Goal: Transaction & Acquisition: Obtain resource

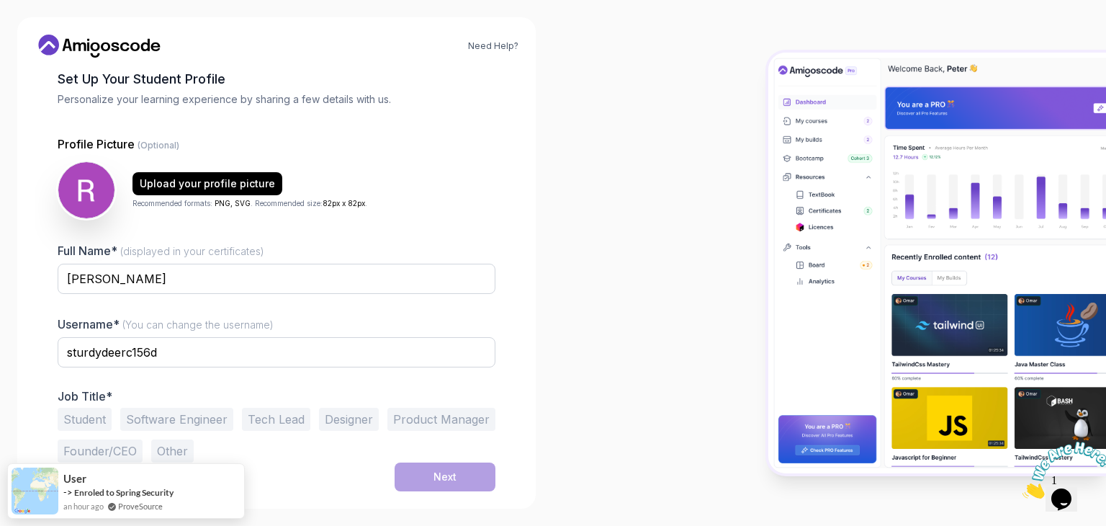
scroll to position [75, 0]
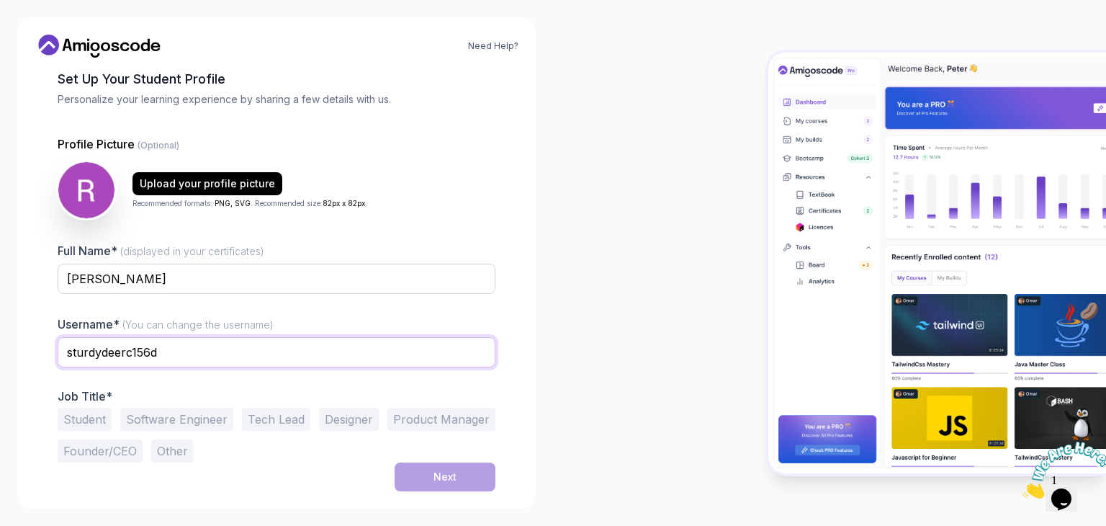
drag, startPoint x: 164, startPoint y: 356, endPoint x: 0, endPoint y: 353, distance: 164.2
click at [0, 353] on div "Need Help? 1 Set Up Your Profile 1 Set Up Your Profile 2 Let's Get to Know You …" at bounding box center [276, 263] width 553 height 526
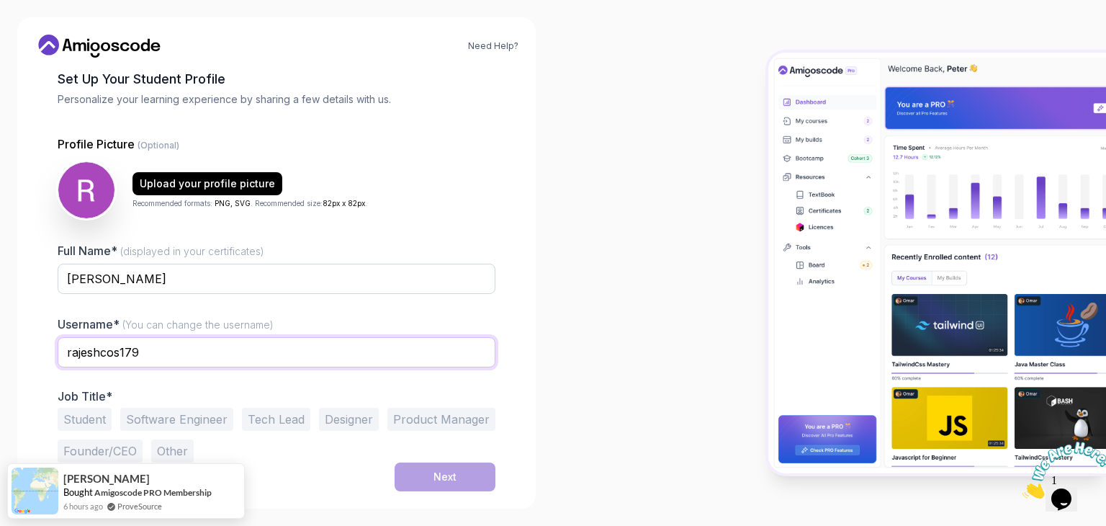
type input "rajeshcos179"
click at [142, 410] on button "Software Engineer" at bounding box center [176, 418] width 113 height 23
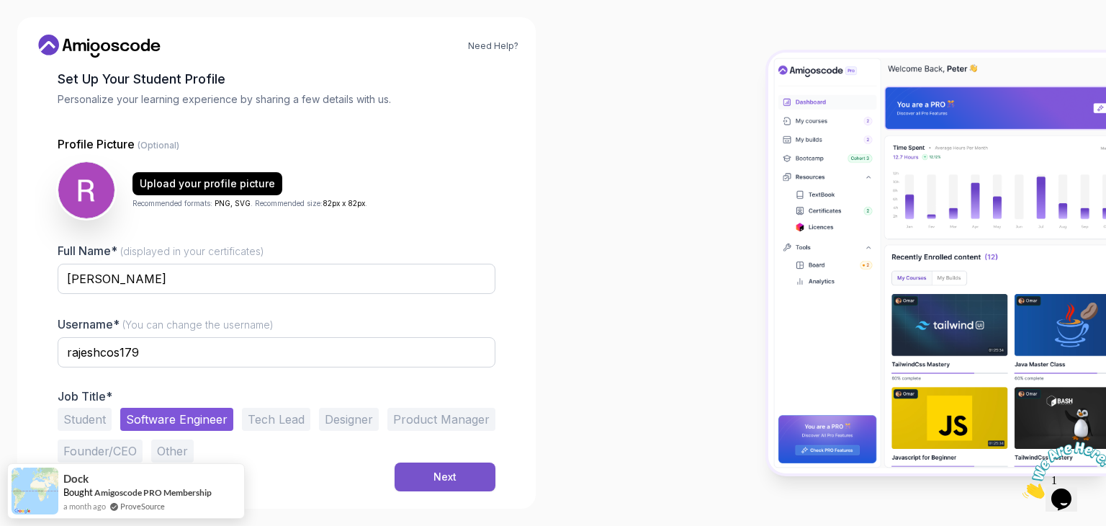
scroll to position [74, 0]
click at [457, 473] on button "Next" at bounding box center [445, 477] width 101 height 29
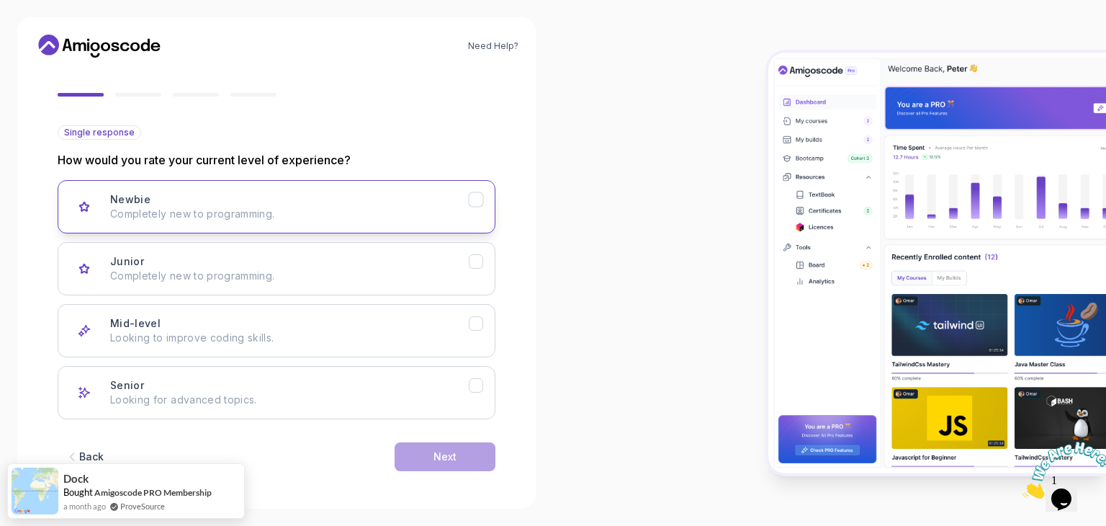
scroll to position [119, 0]
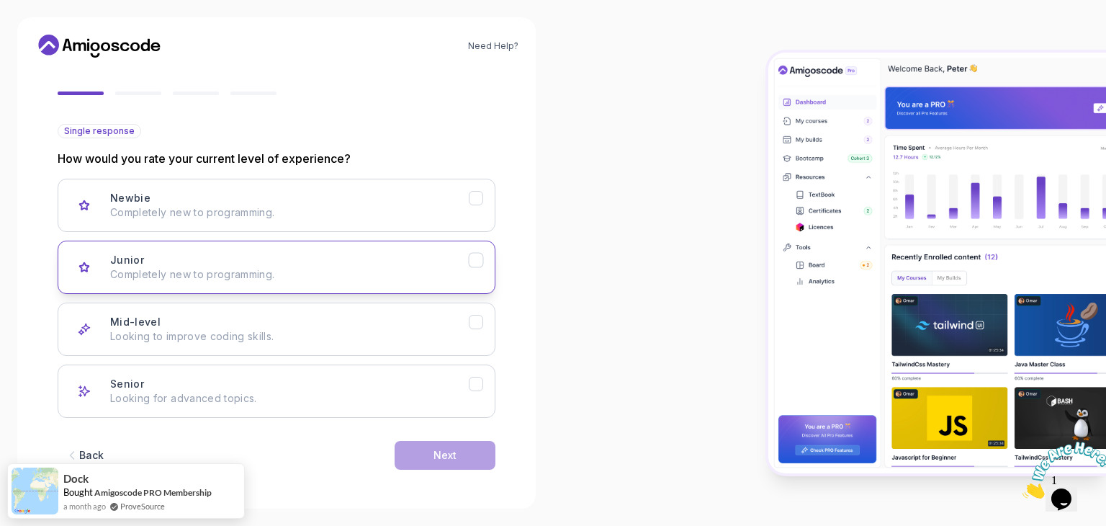
click at [277, 260] on div "Junior Completely new to programming." at bounding box center [289, 267] width 359 height 29
click at [407, 450] on button "Next" at bounding box center [445, 455] width 101 height 29
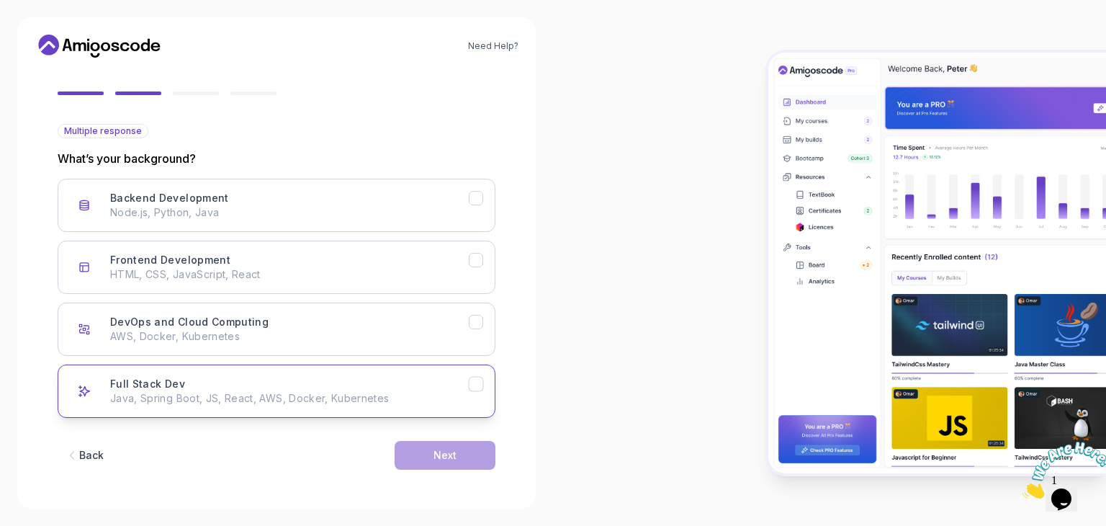
click at [324, 380] on div "Full Stack Dev Java, Spring Boot, JS, React, AWS, Docker, Kubernetes" at bounding box center [289, 391] width 359 height 29
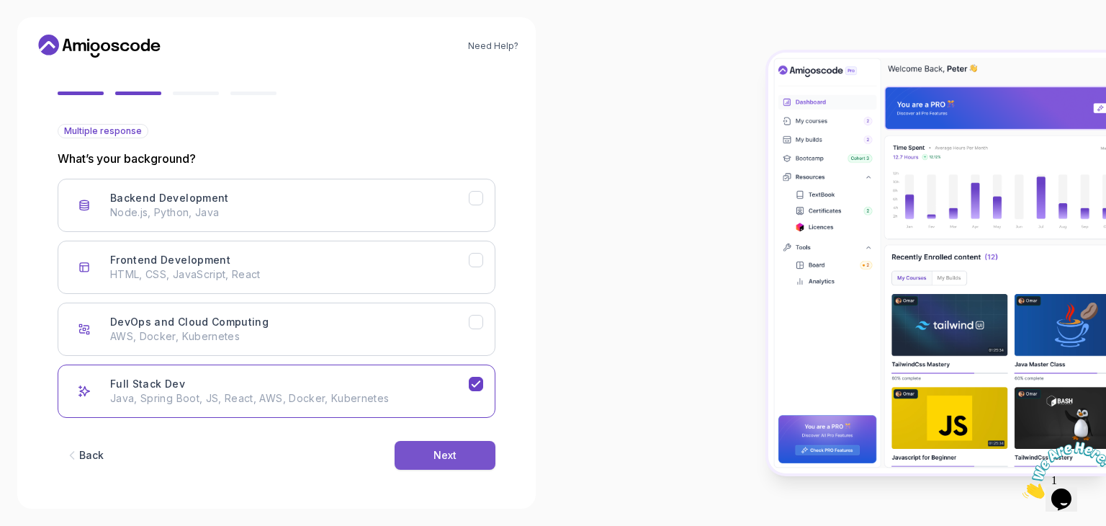
click at [409, 463] on button "Next" at bounding box center [445, 455] width 101 height 29
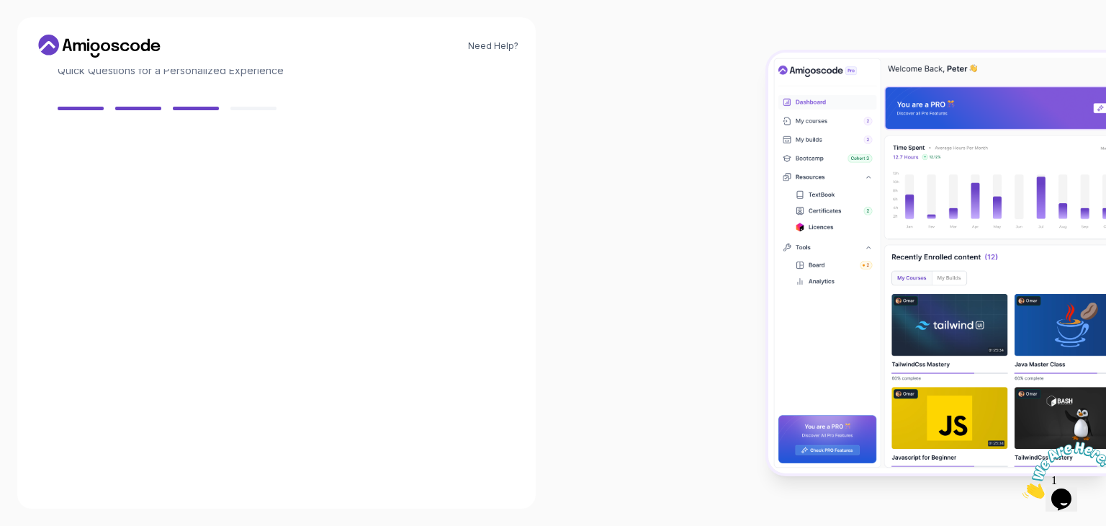
scroll to position [103, 0]
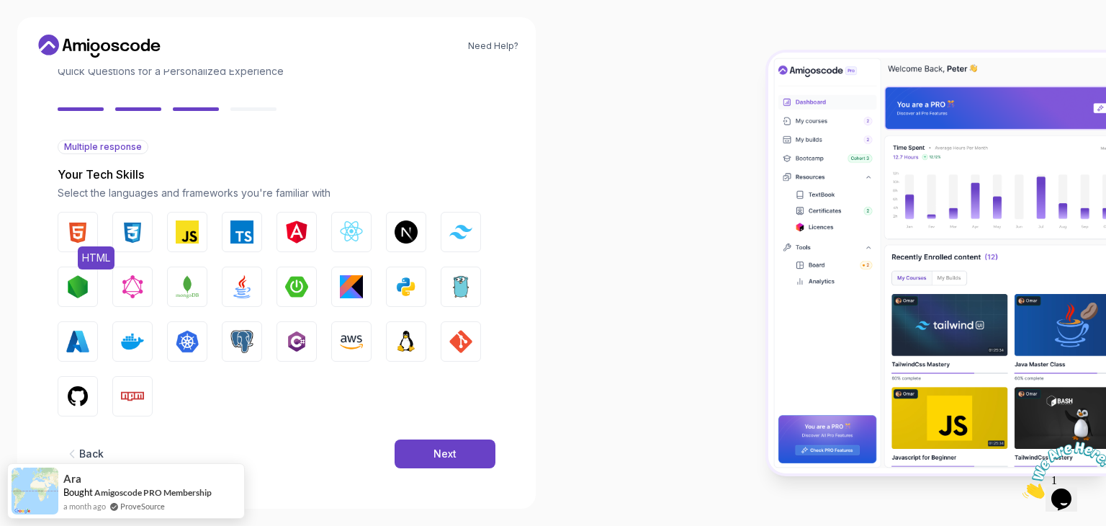
click at [66, 232] on button "HTML" at bounding box center [78, 232] width 40 height 40
click at [135, 230] on img "button" at bounding box center [132, 231] width 23 height 23
click at [181, 234] on img "button" at bounding box center [187, 231] width 23 height 23
click at [333, 225] on button "React.js" at bounding box center [351, 232] width 40 height 40
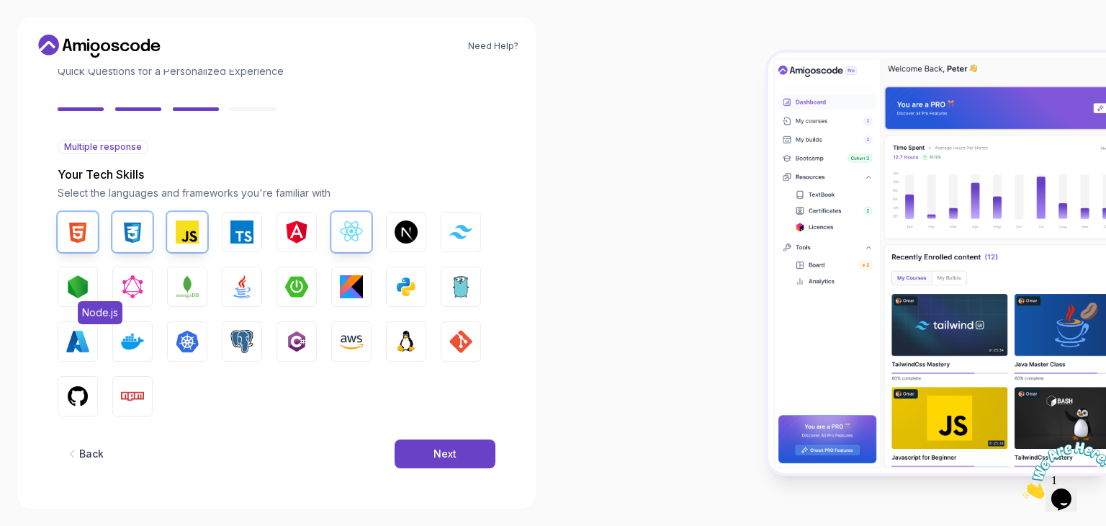
click at [83, 283] on img "button" at bounding box center [77, 286] width 23 height 23
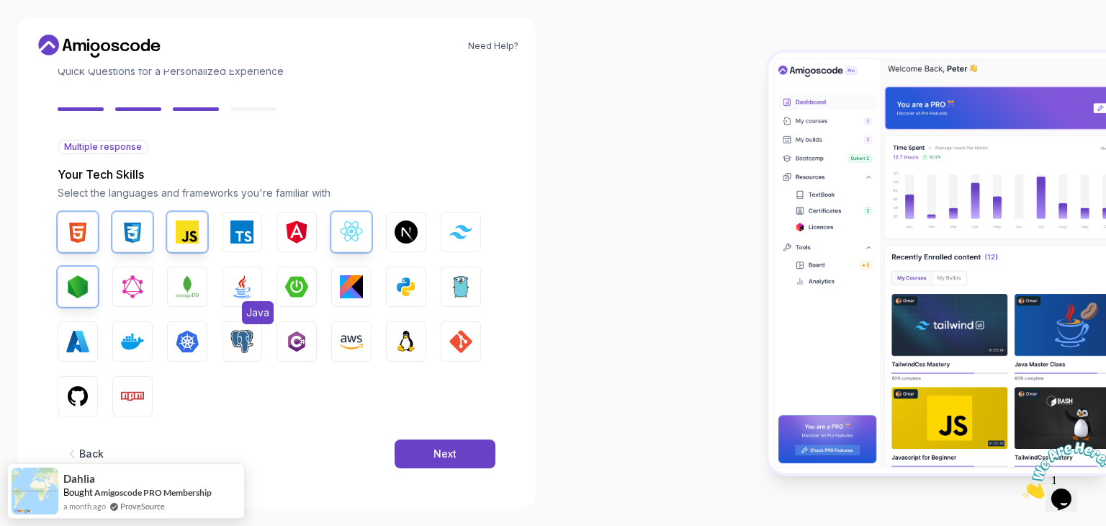
click at [258, 289] on button "Java" at bounding box center [242, 286] width 40 height 40
click at [400, 286] on img "button" at bounding box center [406, 286] width 23 height 23
click at [197, 347] on img "button" at bounding box center [187, 341] width 23 height 23
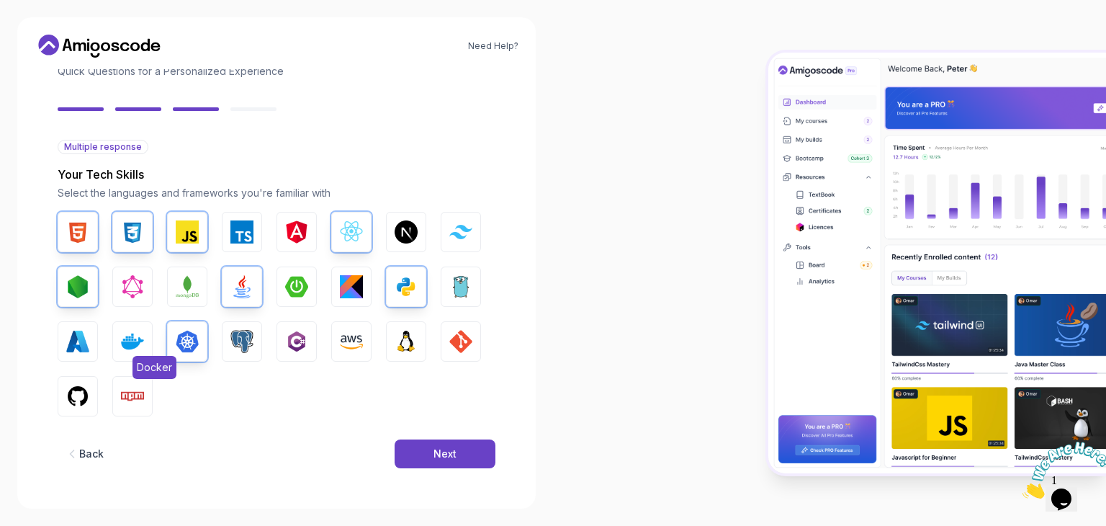
click at [143, 341] on img "button" at bounding box center [132, 341] width 23 height 23
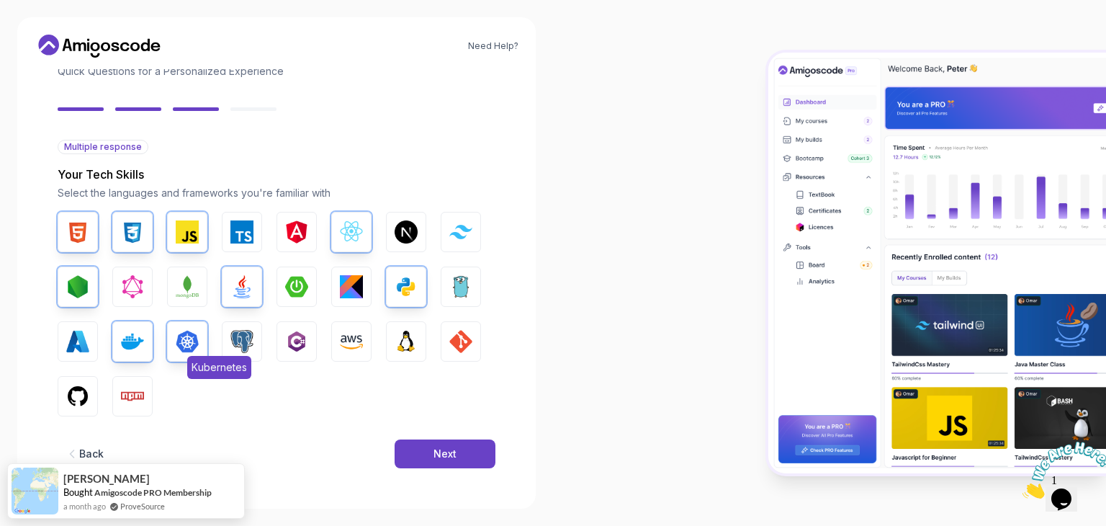
click at [187, 339] on img "button" at bounding box center [187, 341] width 23 height 23
click at [145, 333] on button "Docker" at bounding box center [132, 341] width 40 height 40
click at [213, 343] on div "HTML CSS JavaScript TypeScript Angular React.js Next.js Tailwind CSS Node.js Gr…" at bounding box center [277, 314] width 438 height 204
click at [235, 342] on img "button" at bounding box center [241, 341] width 23 height 23
click at [397, 346] on img "button" at bounding box center [406, 341] width 23 height 23
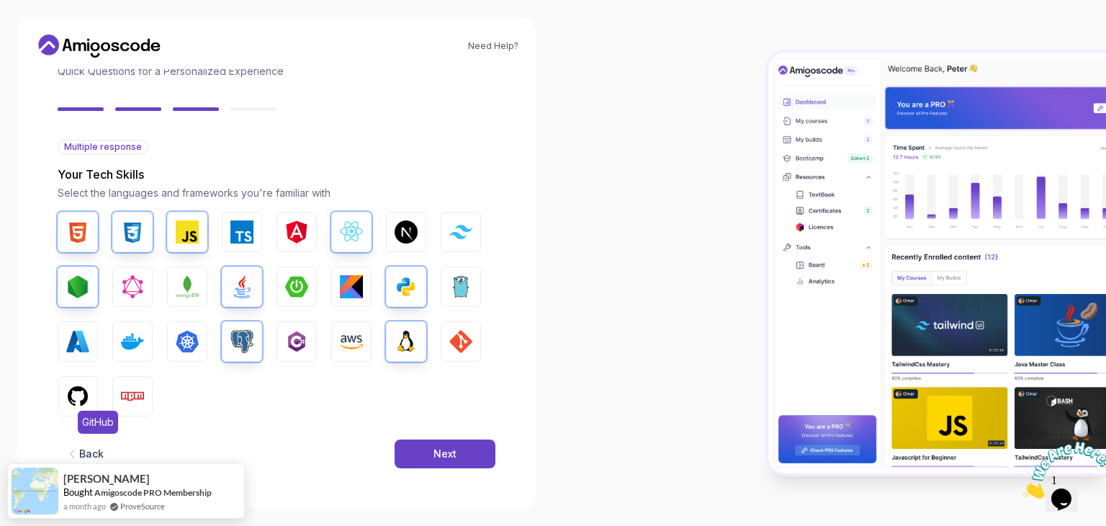
click at [62, 397] on button "GitHub" at bounding box center [78, 396] width 40 height 40
click at [465, 346] on img "button" at bounding box center [460, 341] width 23 height 23
click at [125, 407] on button "Npm" at bounding box center [132, 396] width 40 height 40
click at [436, 451] on div "Next" at bounding box center [444, 453] width 23 height 14
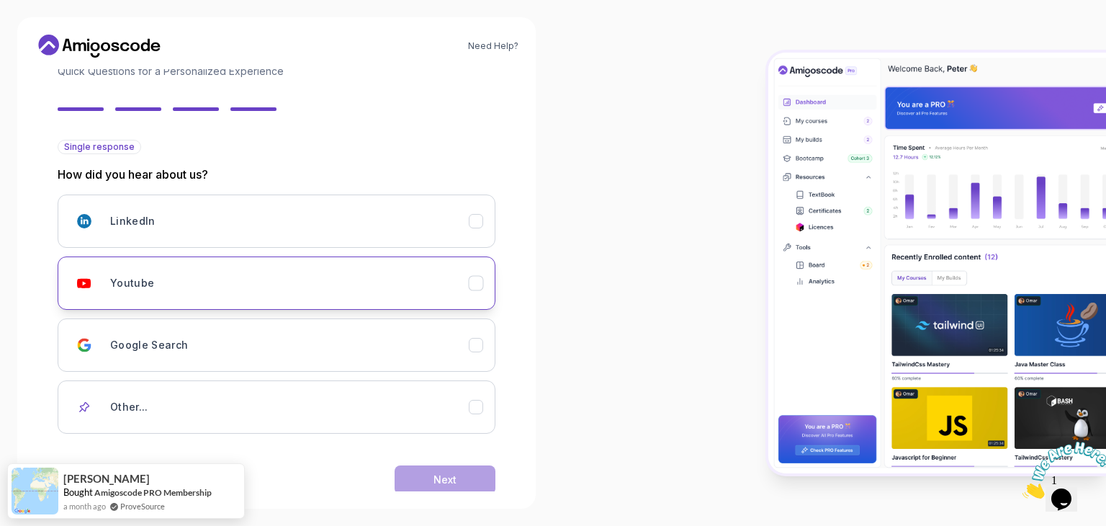
scroll to position [127, 0]
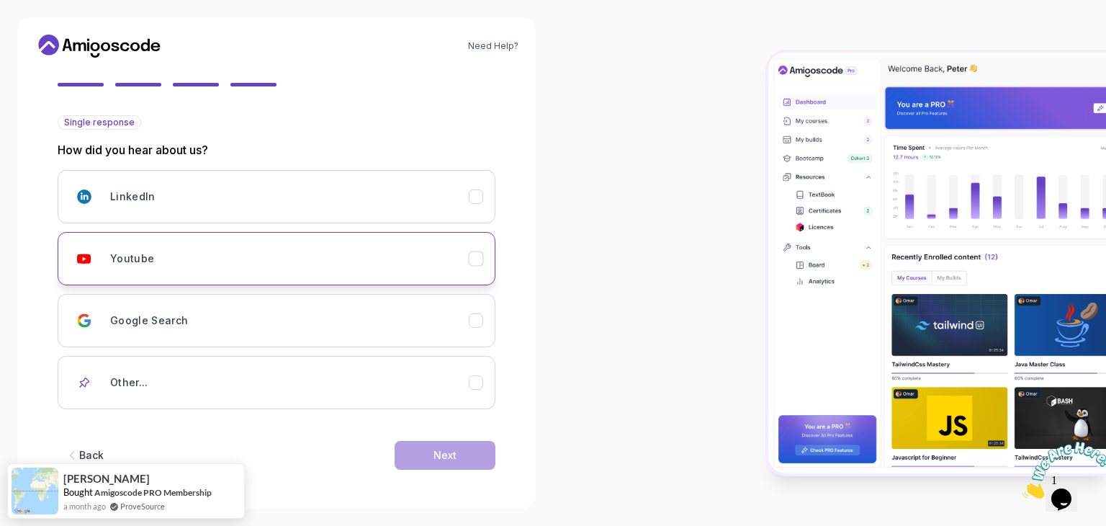
click at [348, 257] on div "Youtube" at bounding box center [289, 258] width 359 height 29
click at [433, 456] on div "Next" at bounding box center [444, 455] width 23 height 14
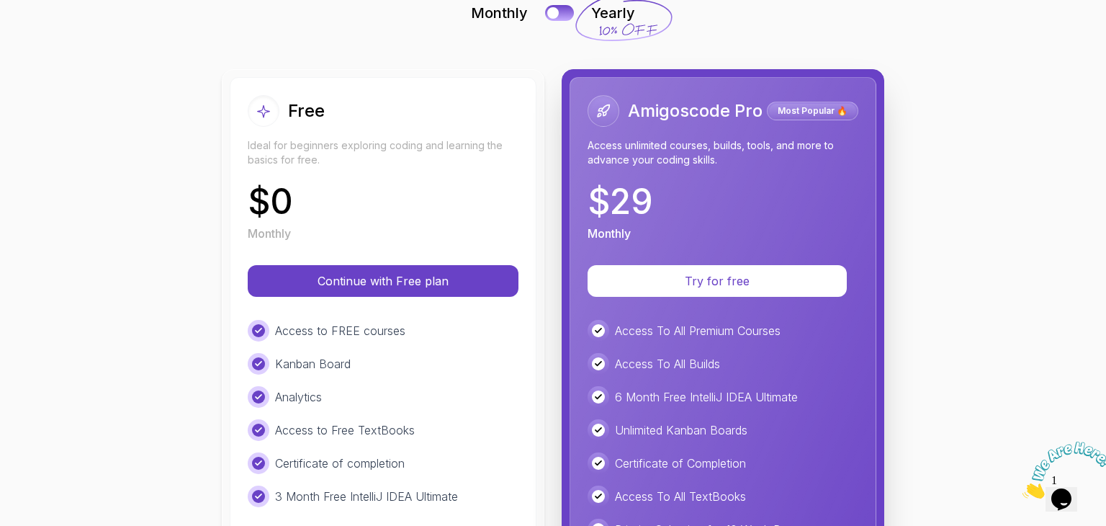
scroll to position [127, 0]
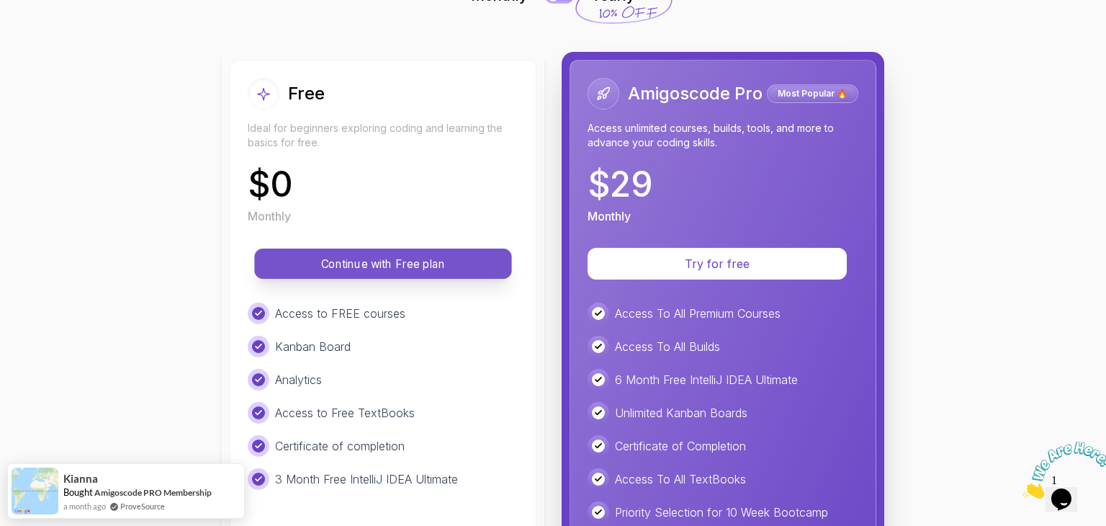
click at [429, 254] on button "Continue with Free plan" at bounding box center [382, 263] width 257 height 30
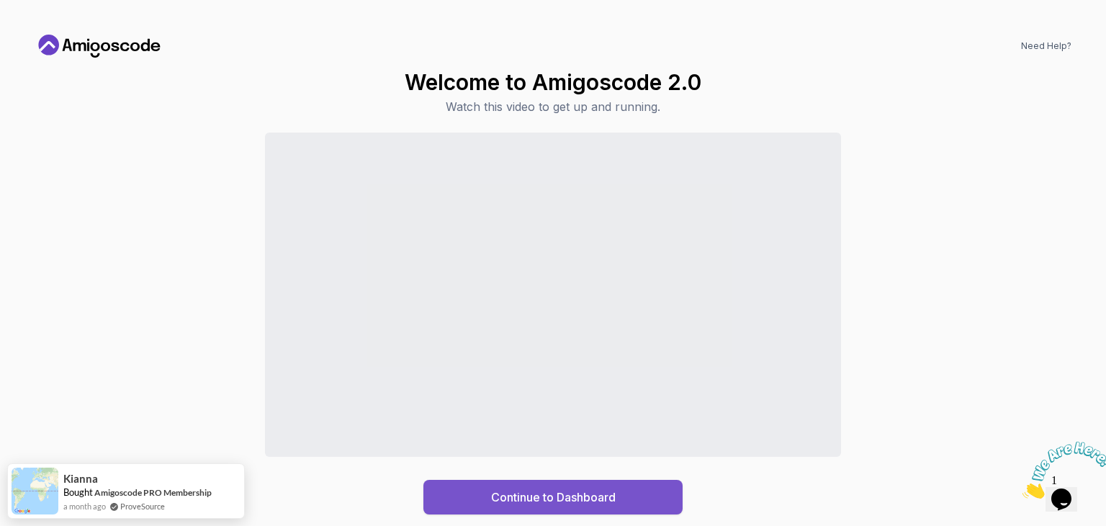
click at [536, 491] on div "Continue to Dashboard" at bounding box center [553, 496] width 125 height 17
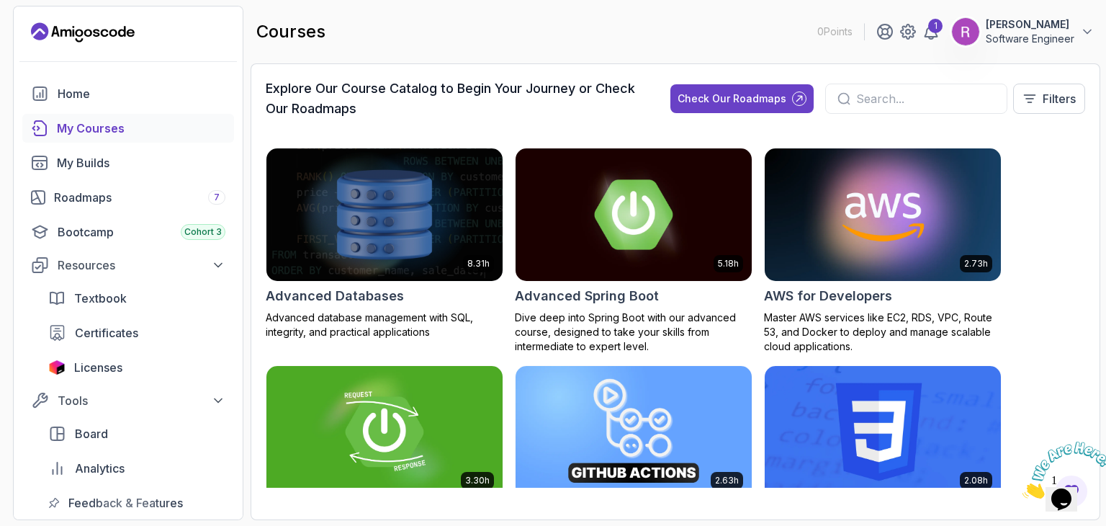
click at [905, 99] on input "text" at bounding box center [925, 98] width 139 height 17
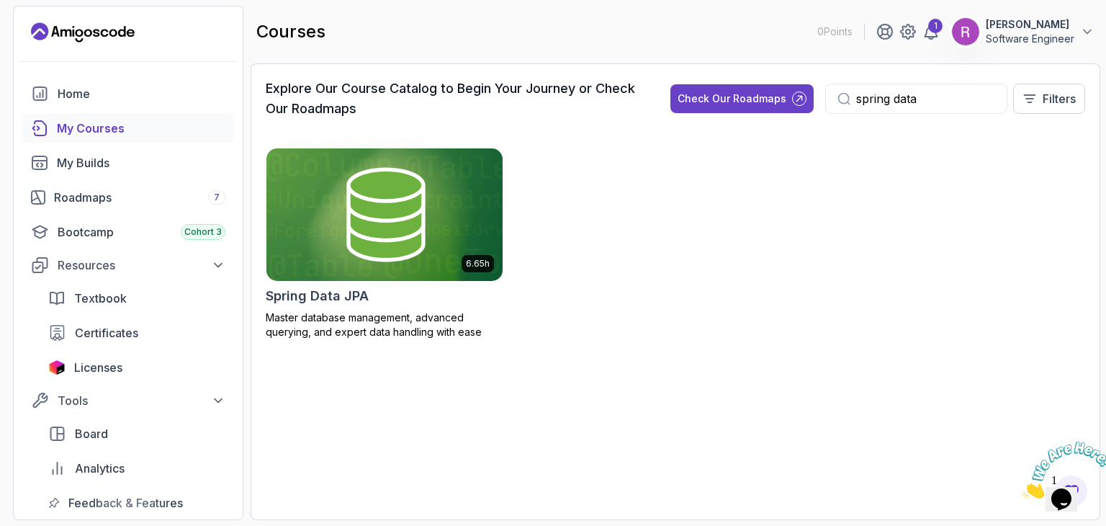
type input "spring data"
click at [435, 291] on div "Spring Data JPA" at bounding box center [385, 296] width 238 height 20
click at [341, 296] on h2 "Spring Data JPA" at bounding box center [317, 296] width 103 height 20
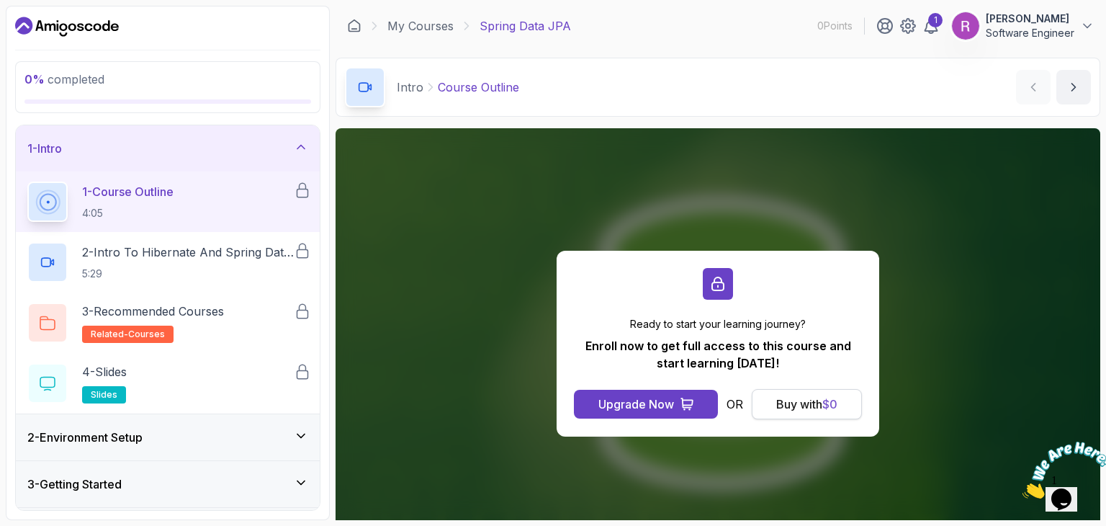
click at [795, 393] on button "Buy with $ 0" at bounding box center [807, 404] width 110 height 30
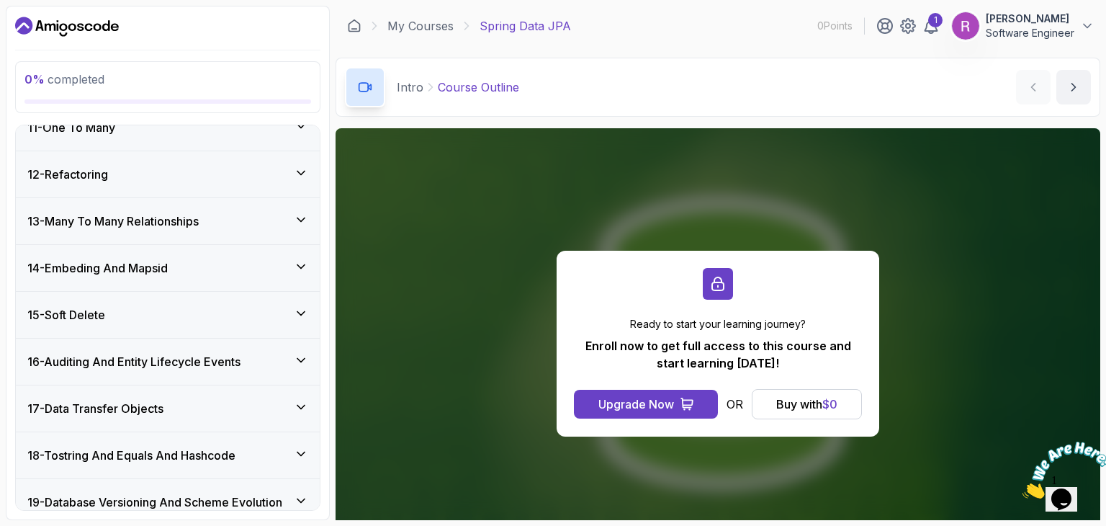
scroll to position [836, 0]
